Goal: Navigation & Orientation: Find specific page/section

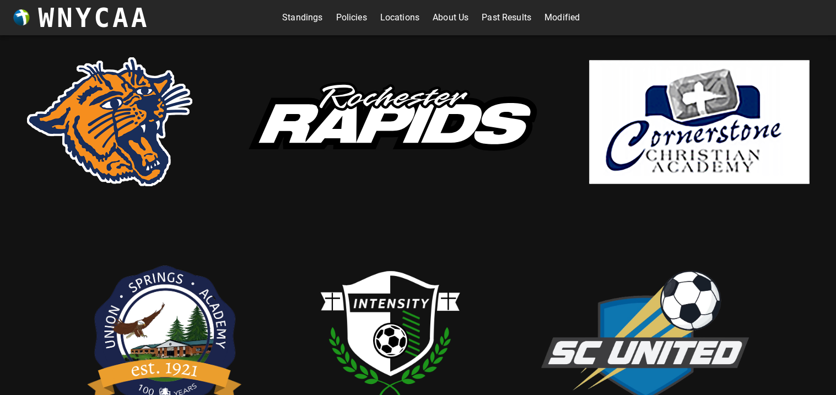
click at [392, 141] on img at bounding box center [390, 122] width 331 height 122
click at [313, 19] on link "Standings" at bounding box center [302, 18] width 40 height 18
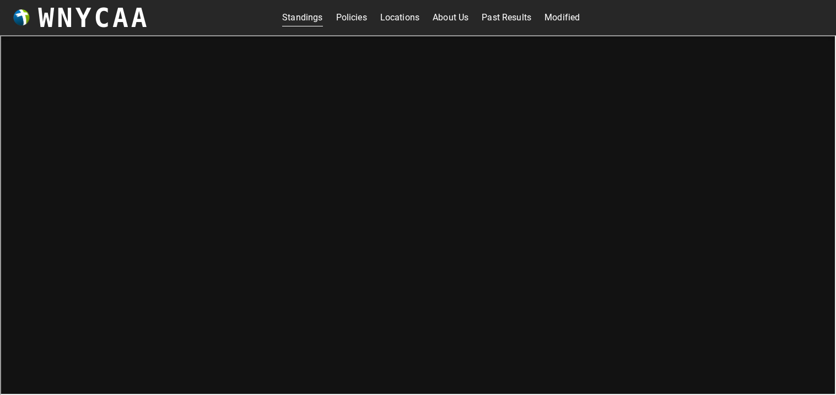
click at [338, 19] on link "Policies" at bounding box center [351, 18] width 31 height 18
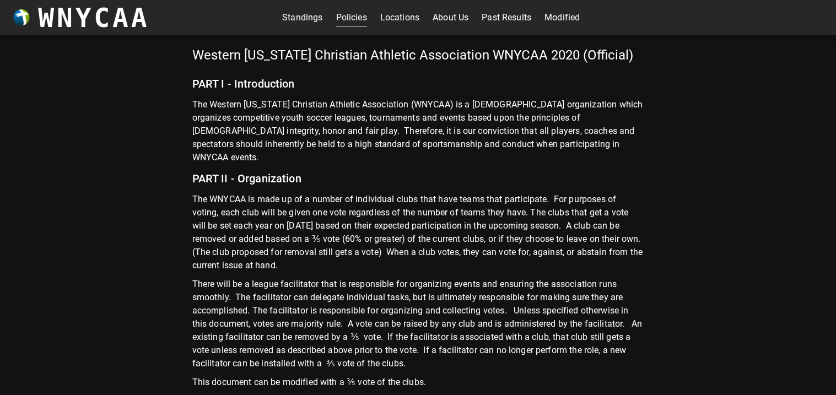
click at [306, 14] on link "Standings" at bounding box center [302, 18] width 40 height 18
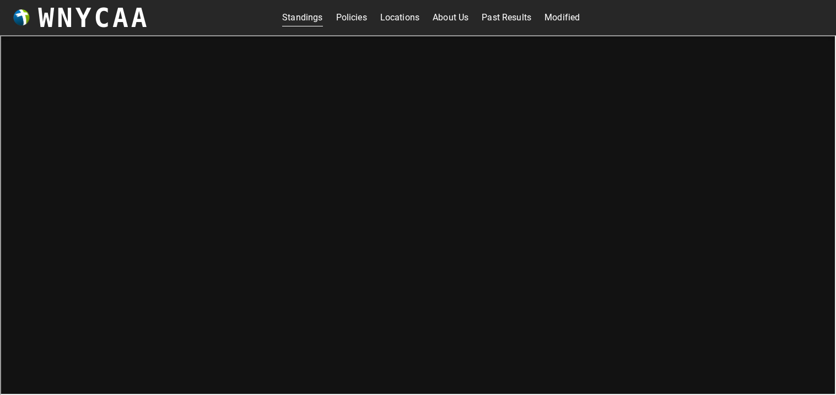
click at [522, 25] on link "Past Results" at bounding box center [507, 18] width 50 height 18
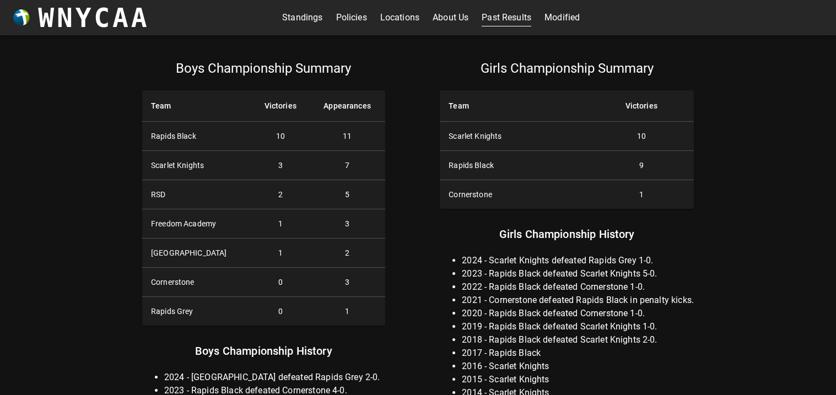
click at [315, 18] on link "Standings" at bounding box center [302, 18] width 40 height 18
